Goal: Task Accomplishment & Management: Use online tool/utility

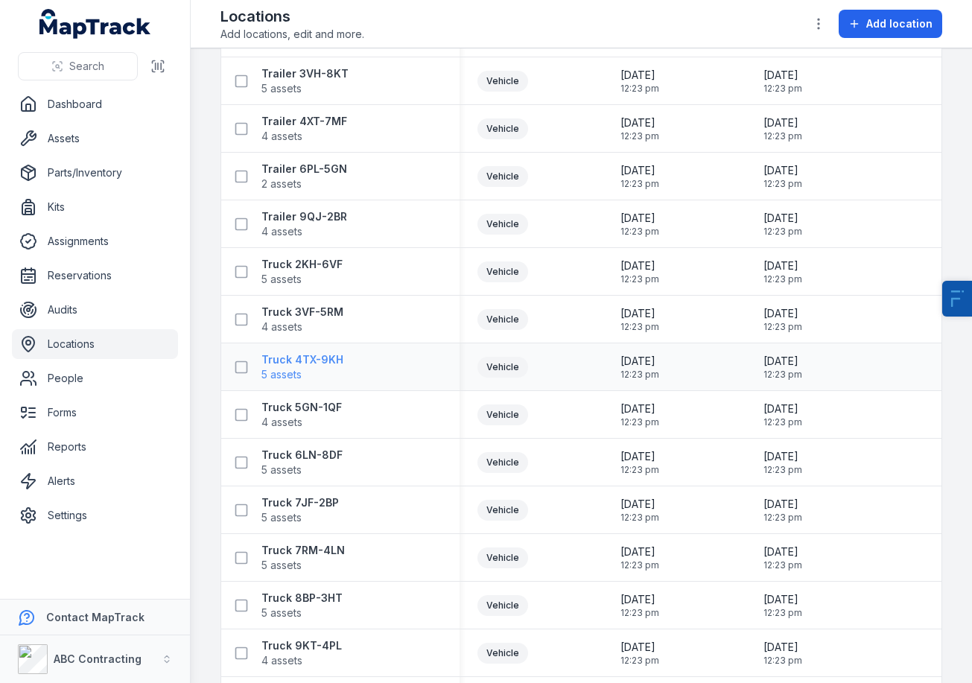
scroll to position [2172, 0]
click at [305, 639] on strong "Truck 9KT-4PL" at bounding box center [301, 645] width 80 height 15
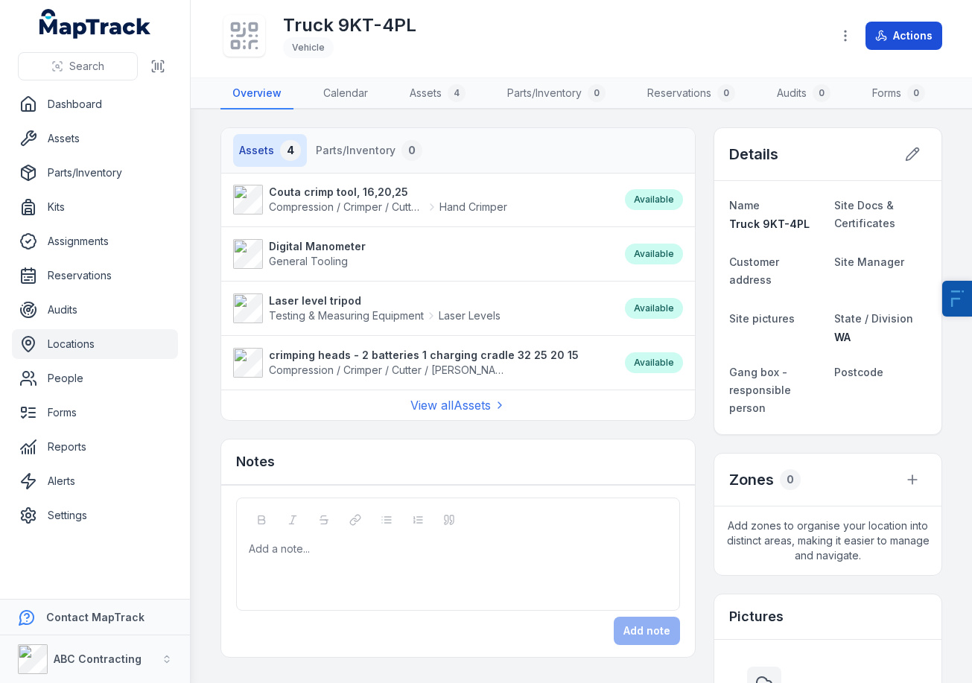
click at [895, 36] on button "Actions" at bounding box center [903, 36] width 77 height 28
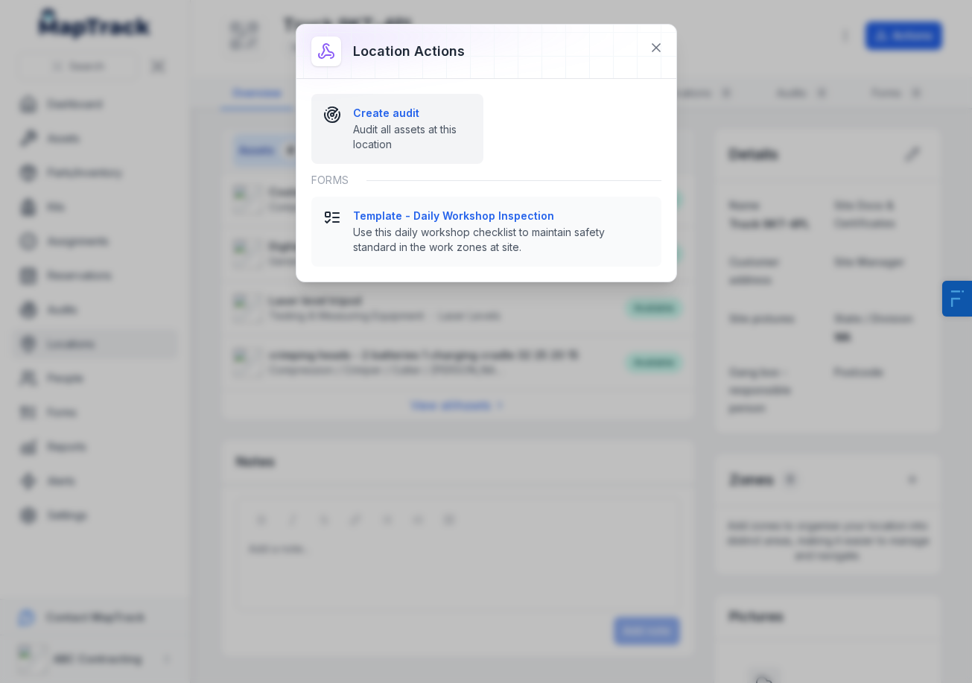
click at [430, 136] on span "Audit all assets at this location" at bounding box center [412, 137] width 118 height 30
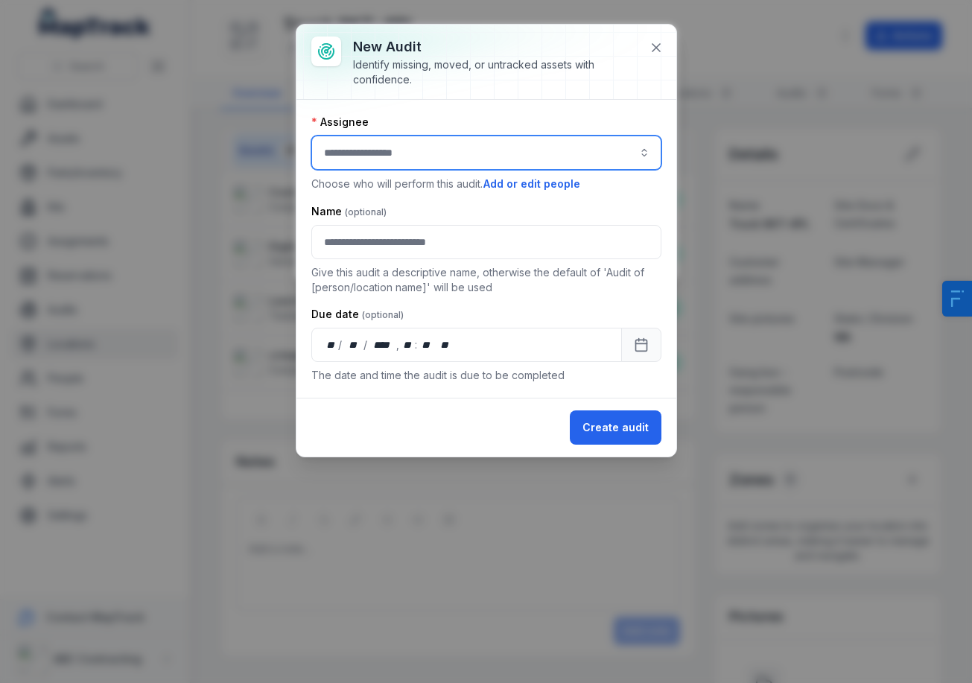
click at [422, 148] on input "audit-add:assignee_id-label" at bounding box center [486, 153] width 350 height 34
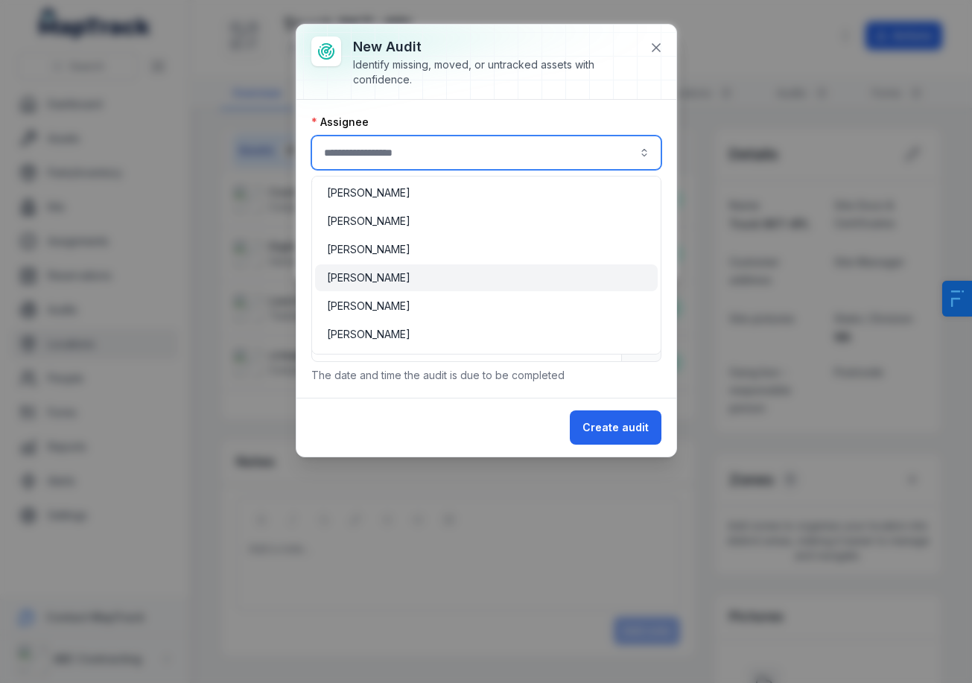
type input "**********"
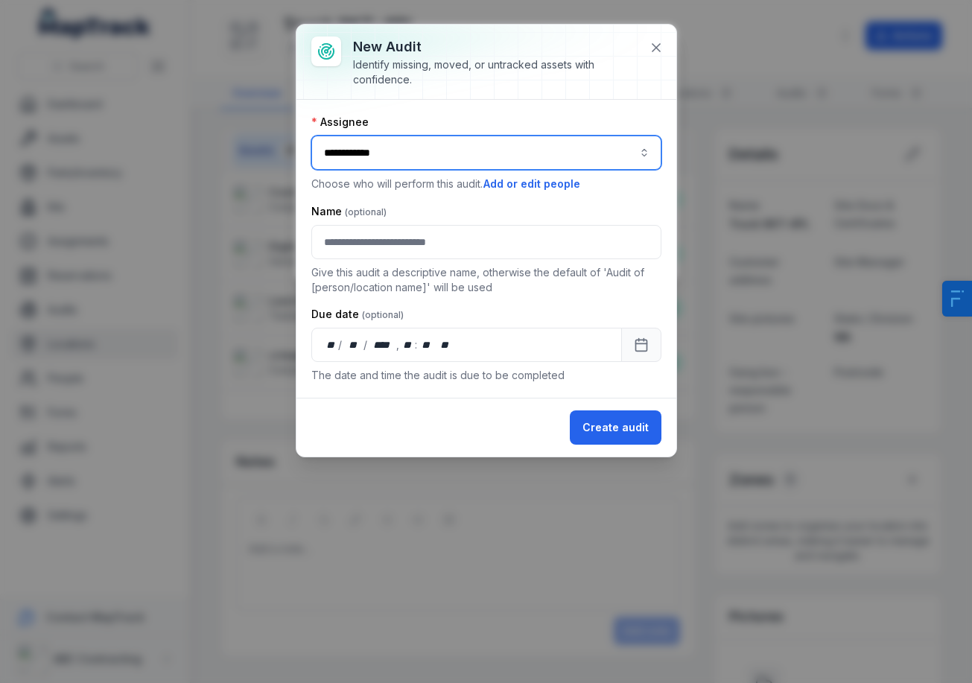
click at [428, 276] on div "[PERSON_NAME]" at bounding box center [486, 277] width 319 height 15
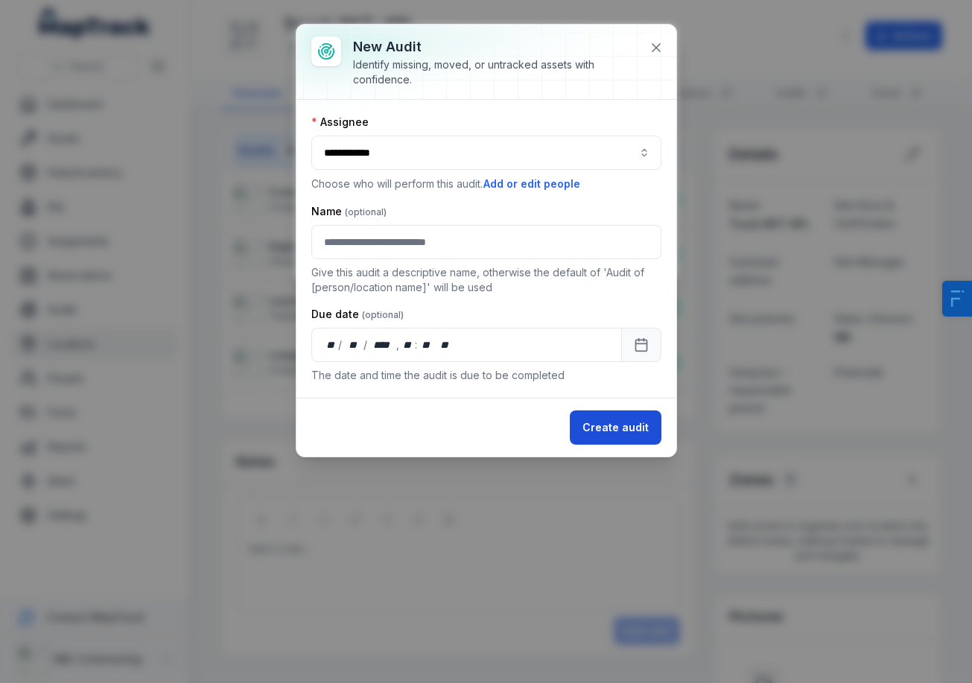
click at [629, 417] on button "Create audit" at bounding box center [616, 427] width 92 height 34
